Goal: Obtain resource: Download file/media

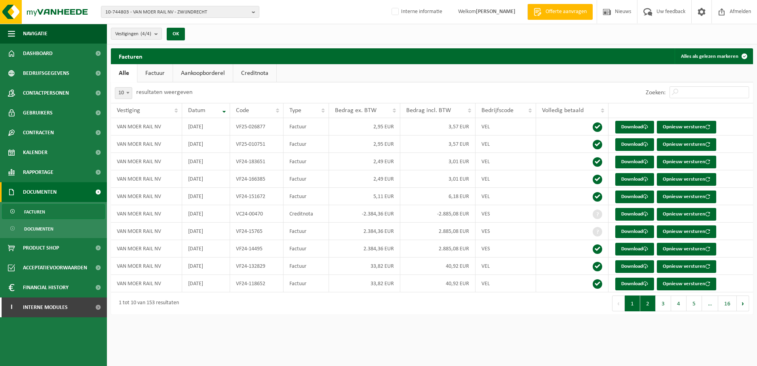
click at [653, 303] on button "2" at bounding box center [648, 304] width 15 height 16
click at [663, 302] on button "3" at bounding box center [663, 304] width 15 height 16
click at [630, 304] on button "1" at bounding box center [632, 304] width 15 height 16
click at [628, 125] on link "Download" at bounding box center [635, 127] width 39 height 13
click at [198, 15] on span "10-744803 - VAN MOER RAIL NV - ZWIJNDRECHT" at bounding box center [176, 12] width 143 height 12
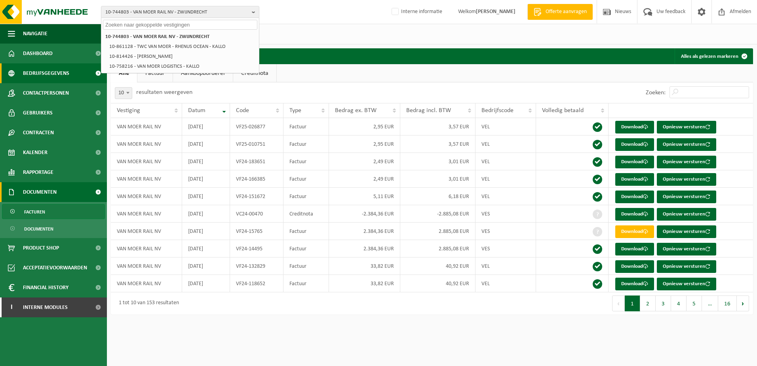
click at [48, 75] on span "Bedrijfsgegevens" at bounding box center [46, 73] width 46 height 20
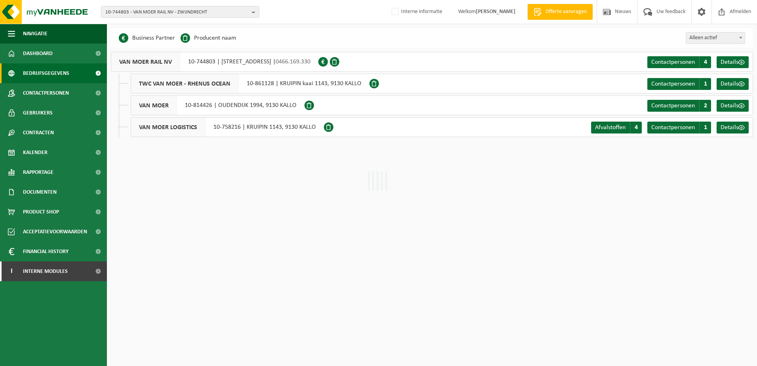
click at [142, 12] on span "10-744803 - VAN MOER RAIL NV - ZWIJNDRECHT" at bounding box center [176, 12] width 143 height 12
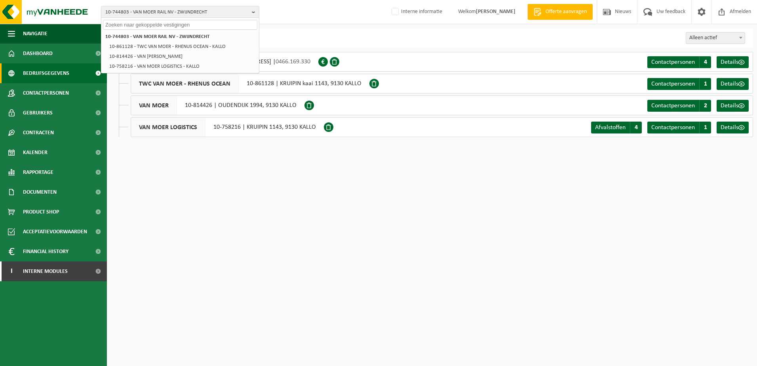
click at [226, 174] on html "10-744803 - VAN MOER RAIL NV - ZWIJNDRECHT 10-744803 - VAN MOER RAIL NV - ZWIJN…" at bounding box center [378, 183] width 757 height 366
click at [211, 169] on html "10-744803 - VAN MOER RAIL NV - ZWIJNDRECHT 10-744803 - VAN MOER RAIL NV - ZWIJN…" at bounding box center [378, 183] width 757 height 366
click at [281, 35] on div "Business Partner Producent naam Treatment Center Data Center Gearchiveerd Vlare…" at bounding box center [432, 38] width 643 height 20
